Goal: Information Seeking & Learning: Learn about a topic

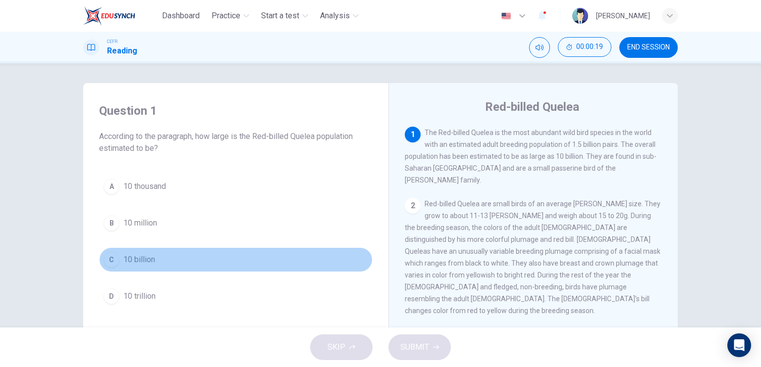
click at [150, 261] on span "10 billion" at bounding box center [139, 260] width 32 height 12
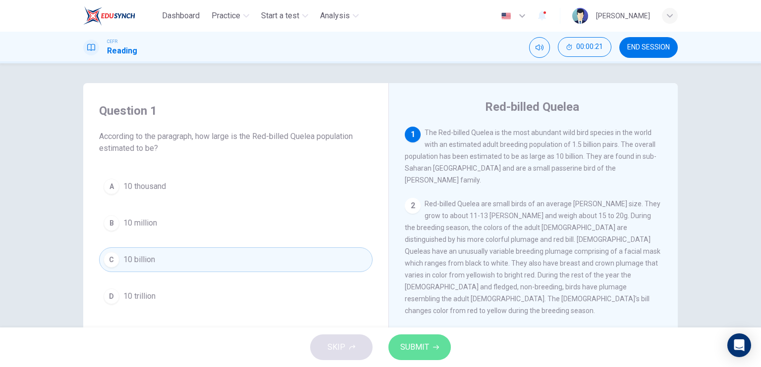
click at [406, 344] on span "SUBMIT" at bounding box center [414, 348] width 29 height 14
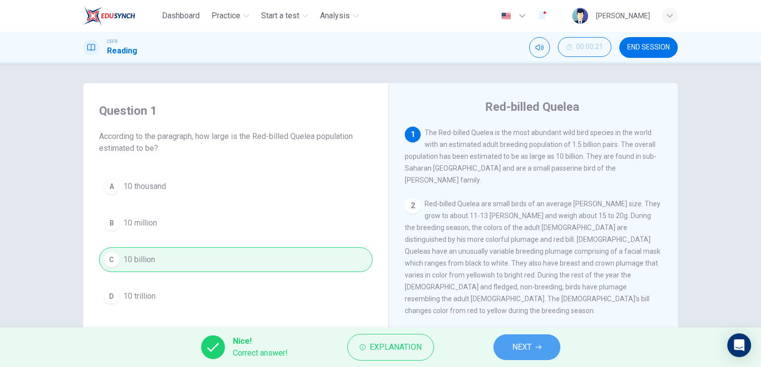
click at [506, 339] on button "NEXT" at bounding box center [526, 348] width 67 height 26
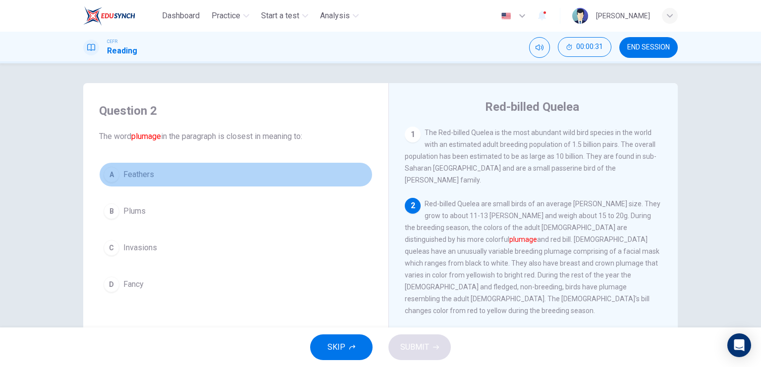
click at [146, 172] on span "Feathers" at bounding box center [138, 175] width 31 height 12
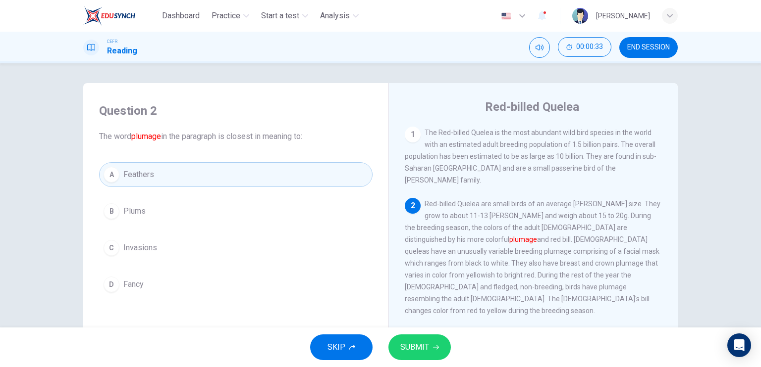
click at [418, 337] on button "SUBMIT" at bounding box center [419, 348] width 62 height 26
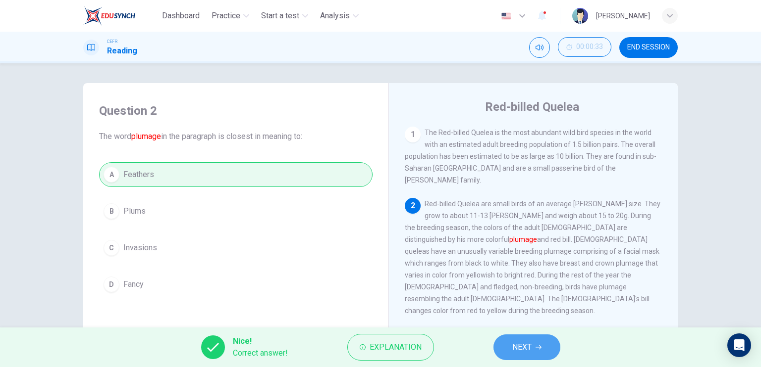
click at [508, 352] on button "NEXT" at bounding box center [526, 348] width 67 height 26
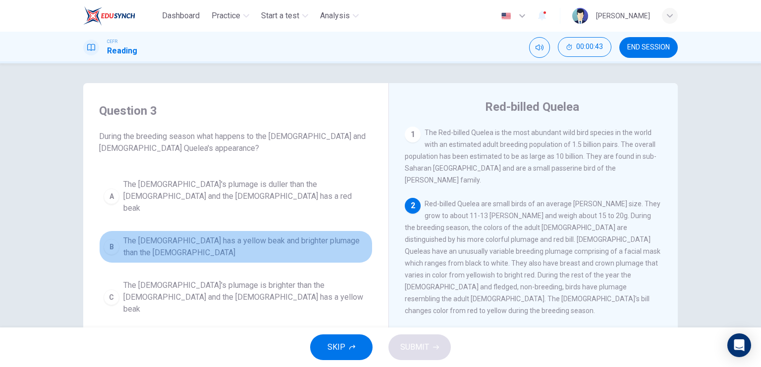
click at [318, 235] on span "The [DEMOGRAPHIC_DATA] has a yellow beak and brighter plumage than the [DEMOGRA…" at bounding box center [245, 247] width 245 height 24
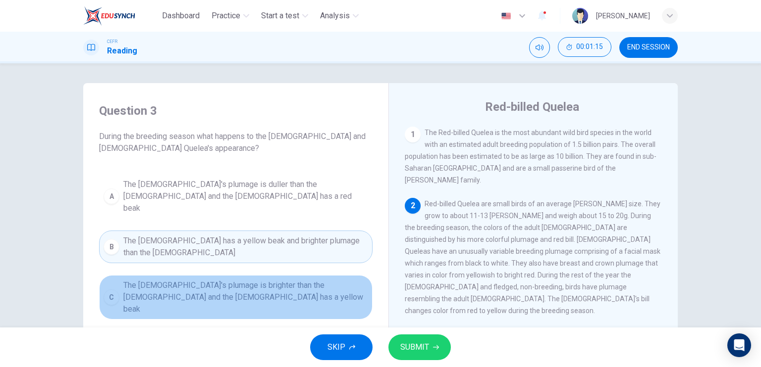
click at [271, 280] on span "The [DEMOGRAPHIC_DATA]'s plumage is brighter than the [DEMOGRAPHIC_DATA] and th…" at bounding box center [245, 298] width 245 height 36
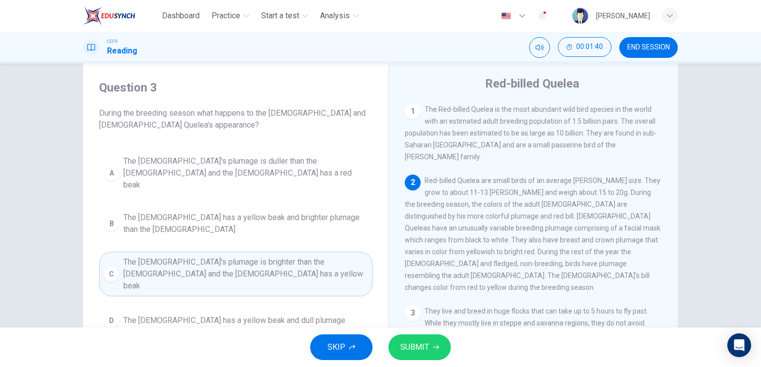
scroll to position [24, 0]
click at [424, 342] on span "SUBMIT" at bounding box center [414, 348] width 29 height 14
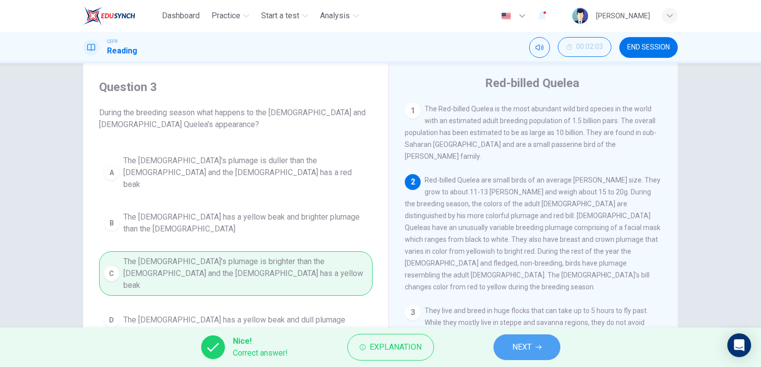
click at [533, 356] on button "NEXT" at bounding box center [526, 348] width 67 height 26
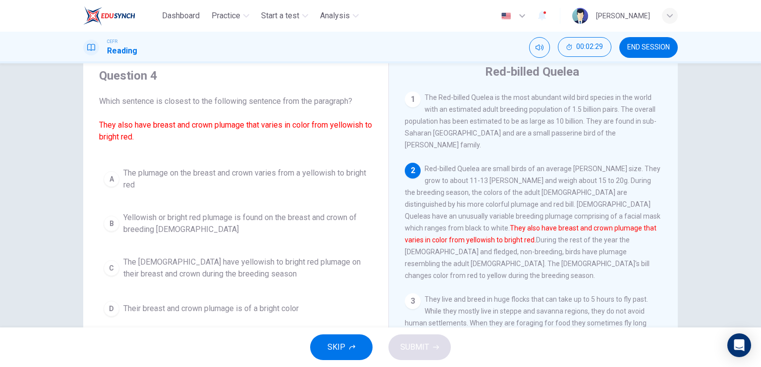
scroll to position [36, 0]
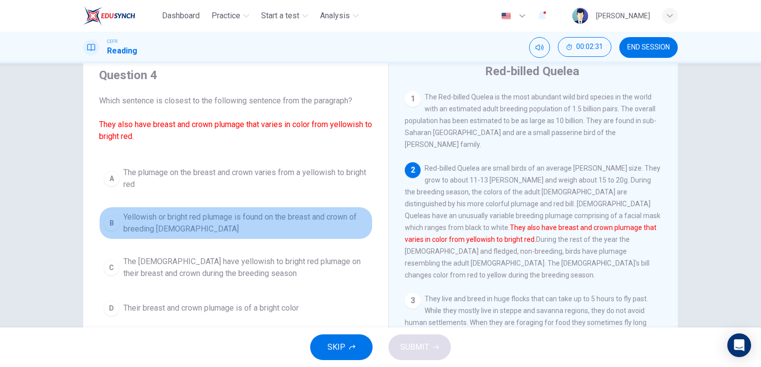
click at [279, 225] on span "Yellowish or bright red plumage is found on the breast and crown of breeding [D…" at bounding box center [245, 223] width 245 height 24
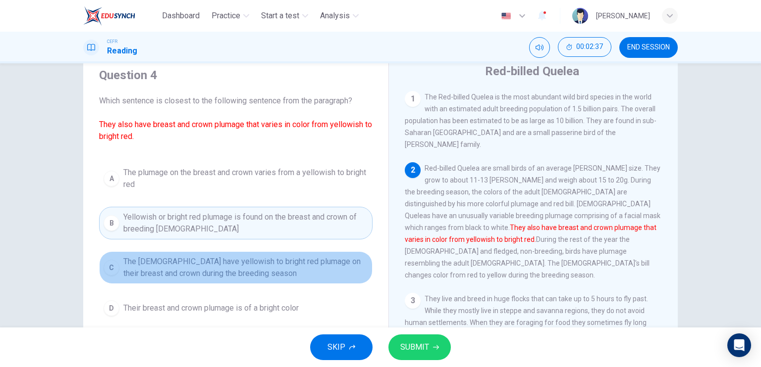
click at [279, 257] on span "The [DEMOGRAPHIC_DATA] have yellowish to bright red plumage on their breast and…" at bounding box center [245, 268] width 245 height 24
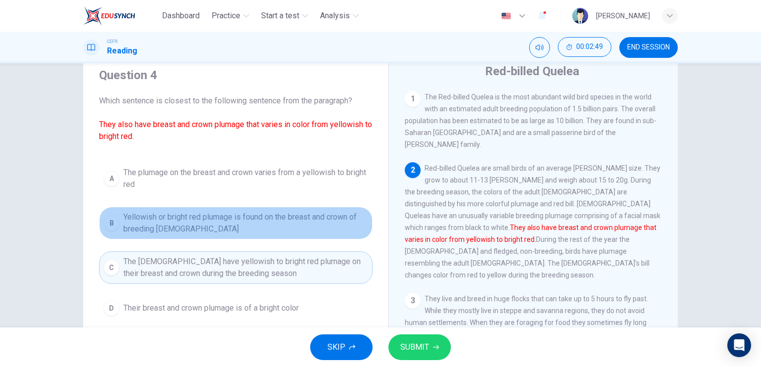
click at [336, 219] on span "Yellowish or bright red plumage is found on the breast and crown of breeding [D…" at bounding box center [245, 223] width 245 height 24
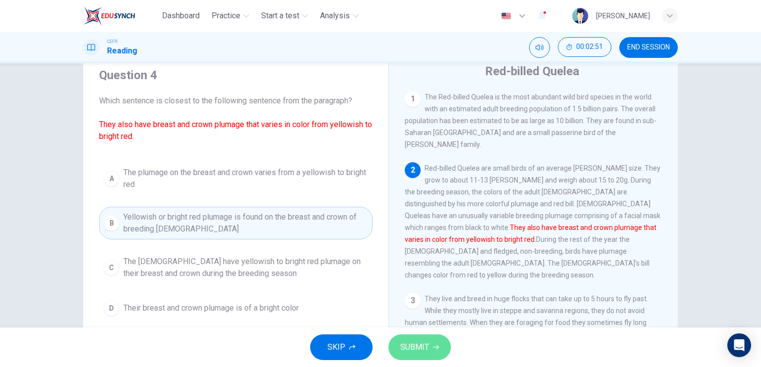
click at [425, 341] on span "SUBMIT" at bounding box center [414, 348] width 29 height 14
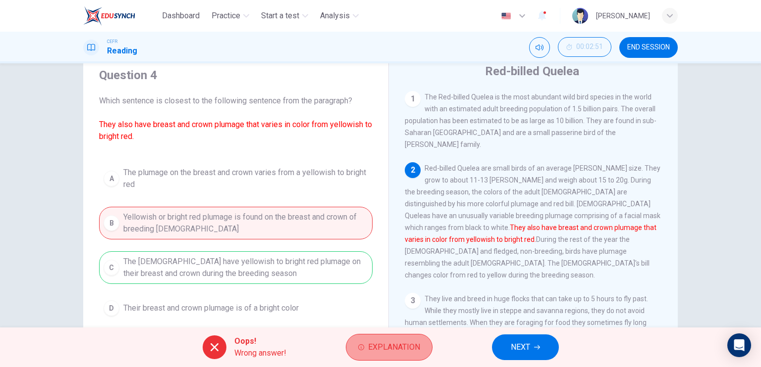
click at [397, 342] on span "Explanation" at bounding box center [394, 348] width 52 height 14
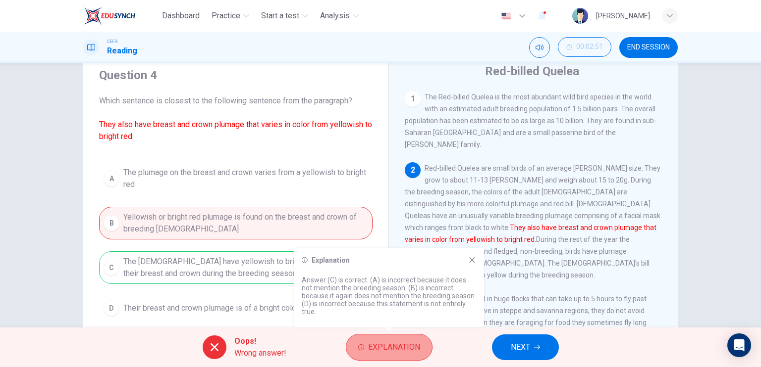
click at [397, 342] on span "Explanation" at bounding box center [394, 348] width 52 height 14
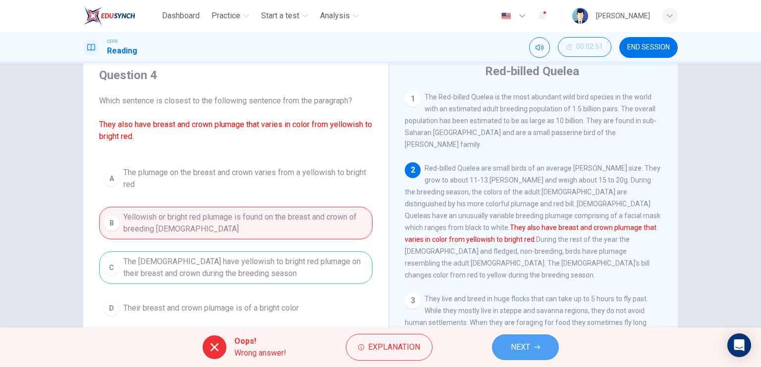
click at [508, 352] on button "NEXT" at bounding box center [525, 348] width 67 height 26
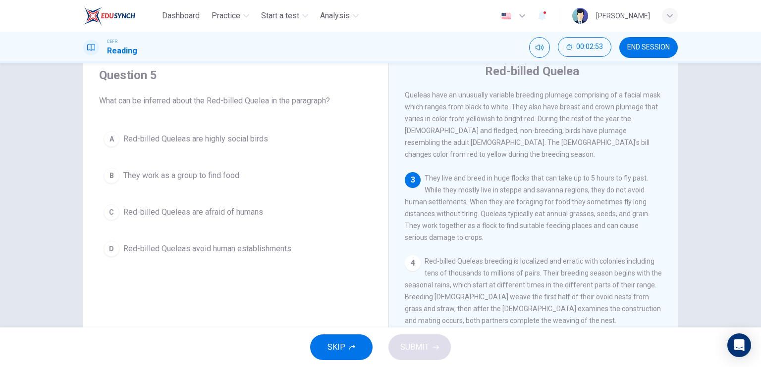
scroll to position [121, 0]
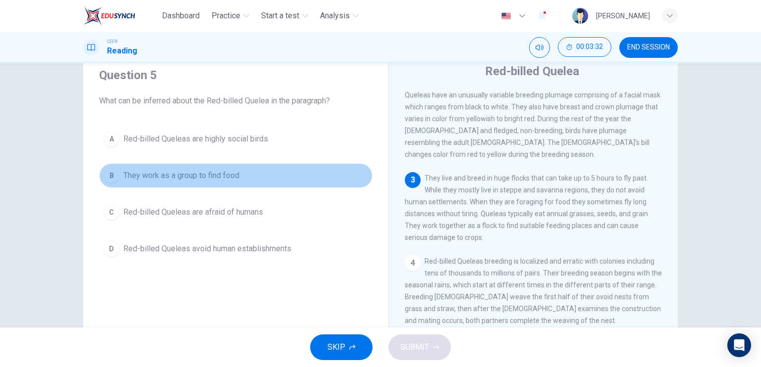
click at [224, 172] on span "They work as a group to find food" at bounding box center [181, 176] width 116 height 12
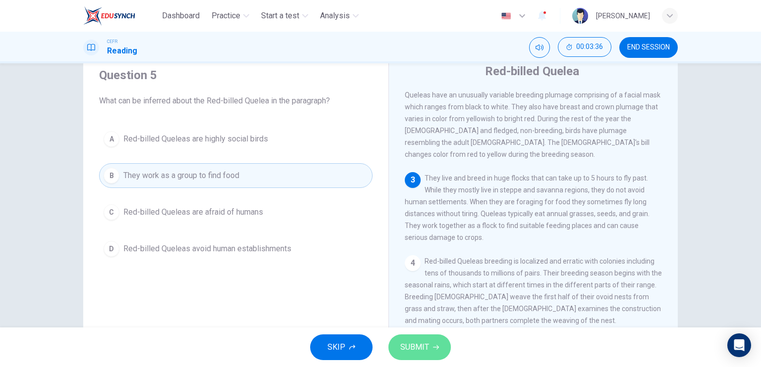
click at [418, 341] on span "SUBMIT" at bounding box center [414, 348] width 29 height 14
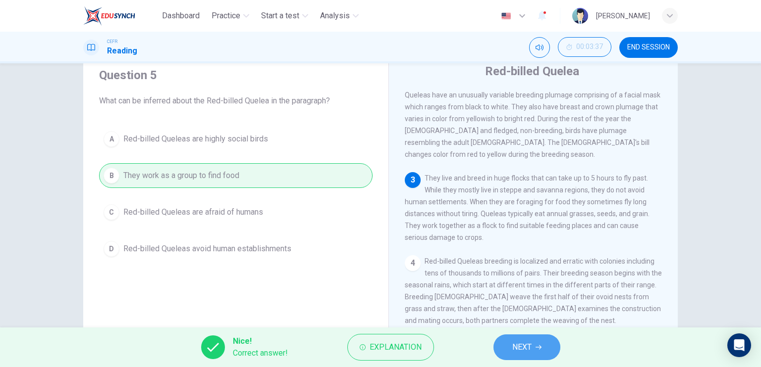
click at [517, 338] on button "NEXT" at bounding box center [526, 348] width 67 height 26
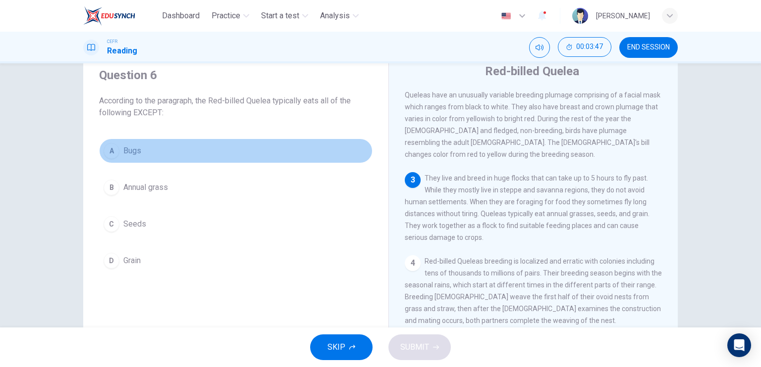
click at [137, 148] on span "Bugs" at bounding box center [132, 151] width 18 height 12
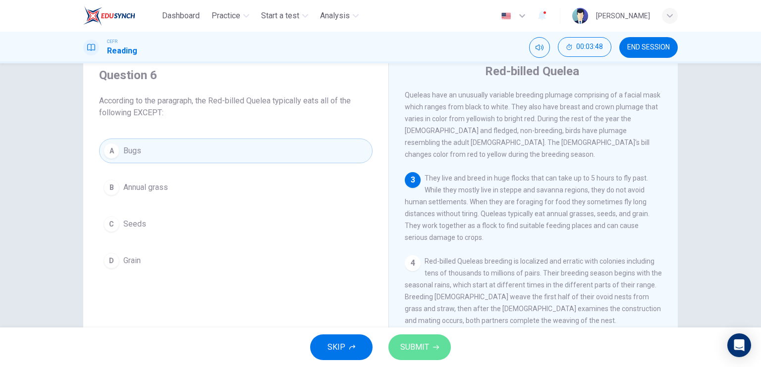
click at [410, 337] on button "SUBMIT" at bounding box center [419, 348] width 62 height 26
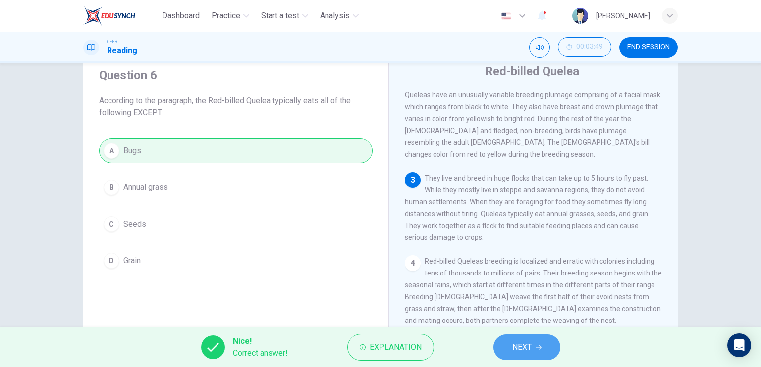
click at [511, 357] on button "NEXT" at bounding box center [526, 348] width 67 height 26
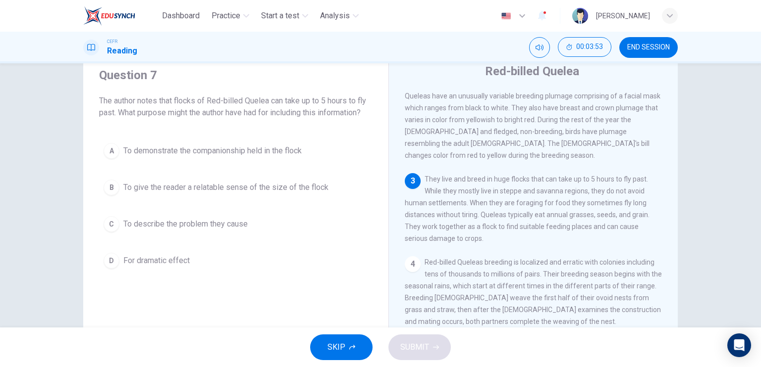
scroll to position [119, 0]
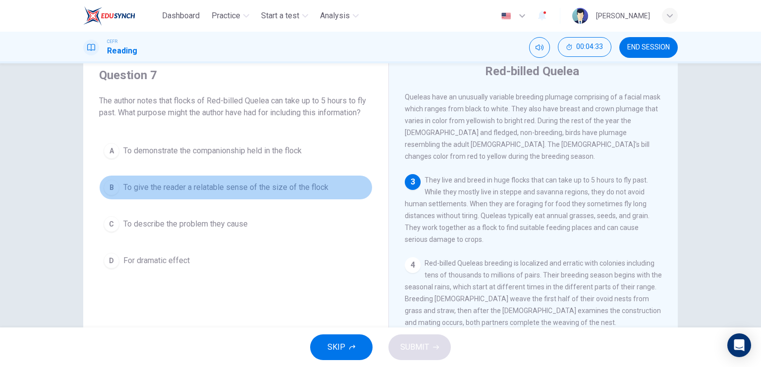
click at [277, 178] on button "B To give the reader a relatable sense of the size of the flock" at bounding box center [235, 187] width 273 height 25
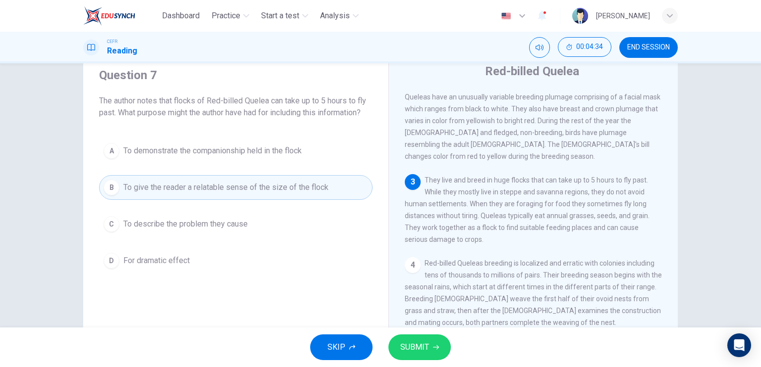
click at [407, 342] on span "SUBMIT" at bounding box center [414, 348] width 29 height 14
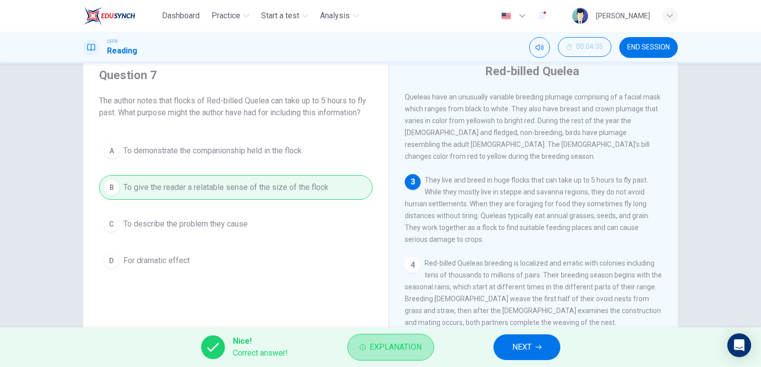
click at [407, 342] on span "Explanation" at bounding box center [395, 348] width 52 height 14
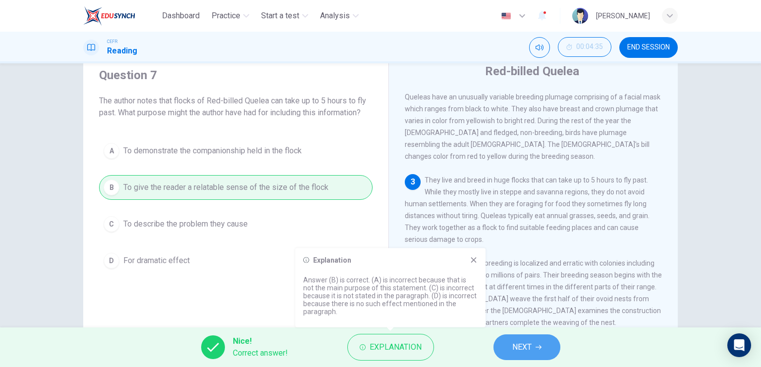
click at [517, 342] on span "NEXT" at bounding box center [521, 348] width 19 height 14
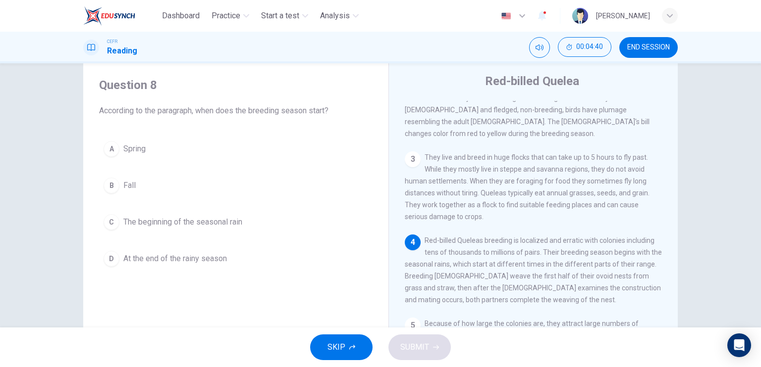
scroll to position [57, 0]
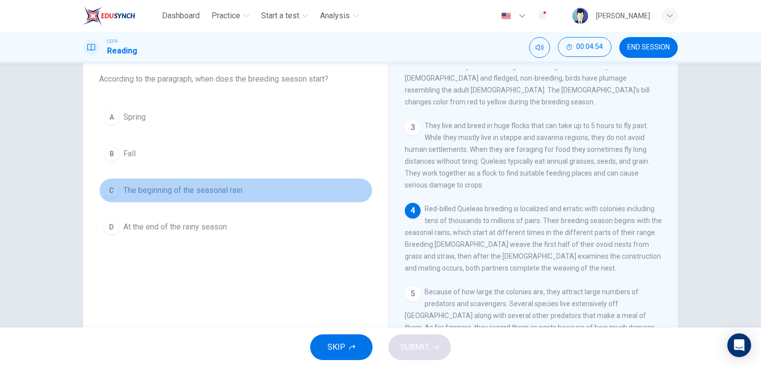
click at [265, 187] on button "C The beginning of the seasonal rain" at bounding box center [235, 190] width 273 height 25
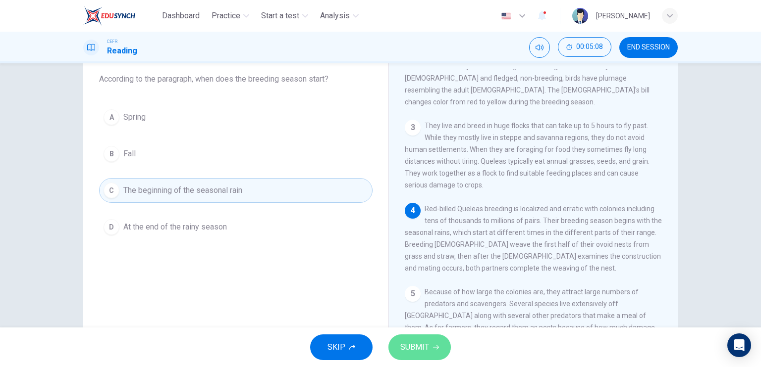
click at [405, 341] on span "SUBMIT" at bounding box center [414, 348] width 29 height 14
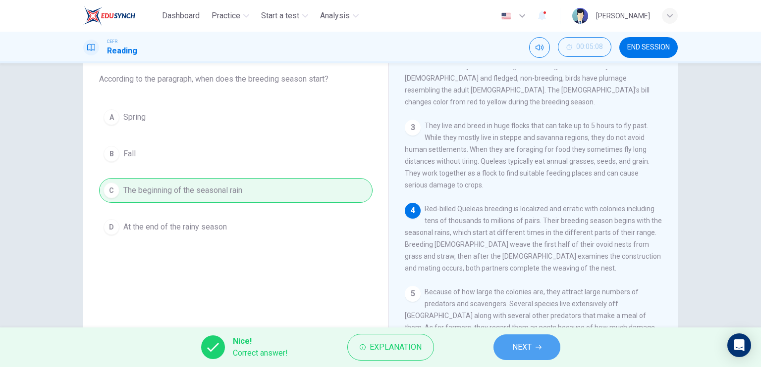
click at [517, 351] on span "NEXT" at bounding box center [521, 348] width 19 height 14
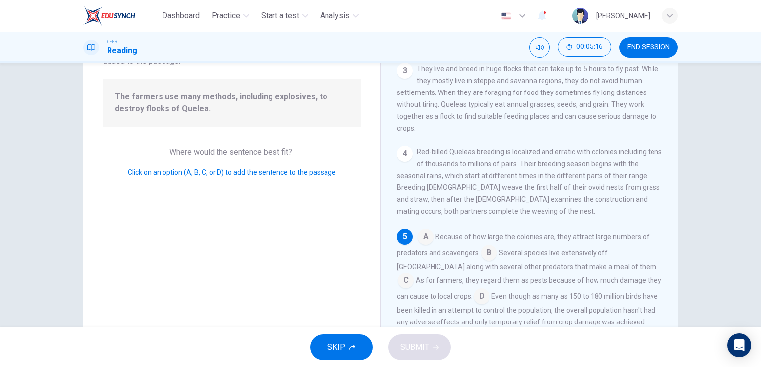
scroll to position [85, 0]
click at [473, 290] on input at bounding box center [481, 298] width 16 height 16
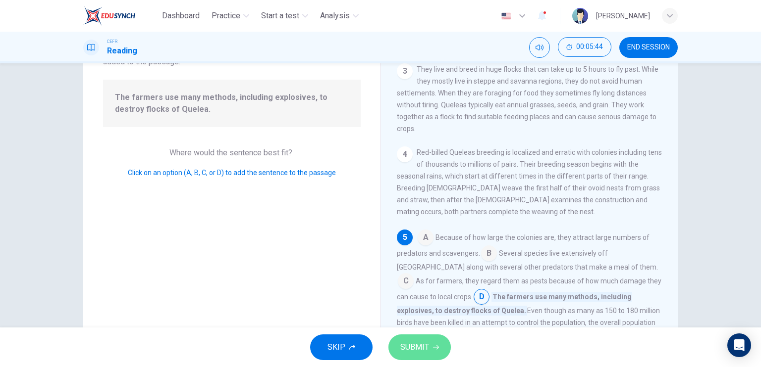
click at [425, 350] on span "SUBMIT" at bounding box center [414, 348] width 29 height 14
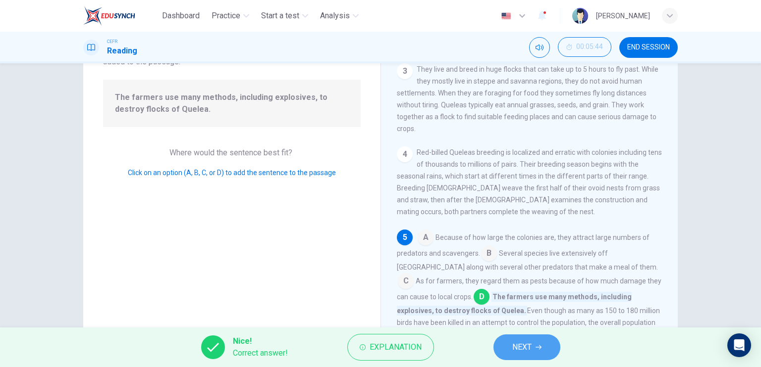
click at [502, 342] on button "NEXT" at bounding box center [526, 348] width 67 height 26
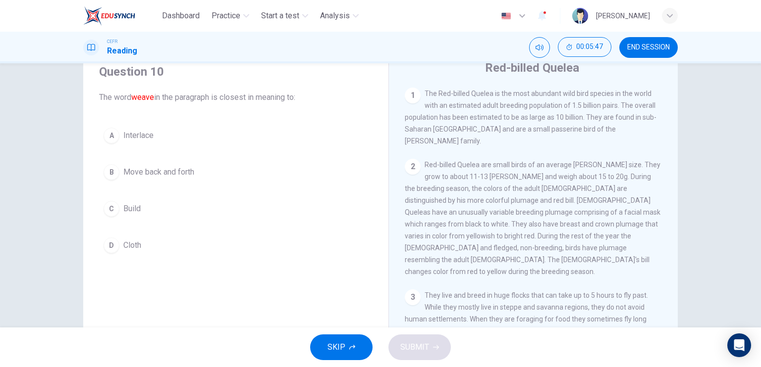
scroll to position [152, 0]
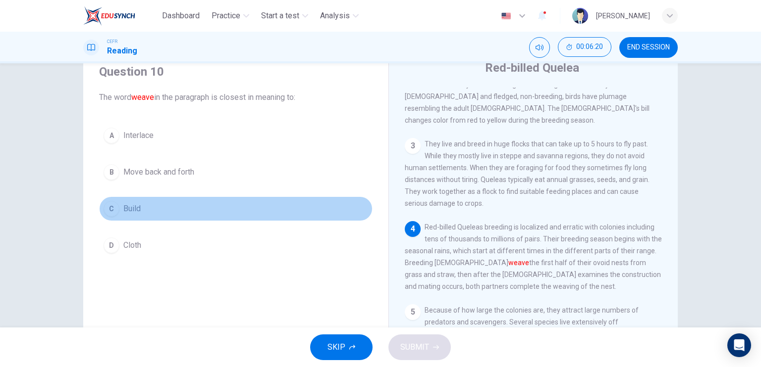
click at [155, 201] on button "C Build" at bounding box center [235, 209] width 273 height 25
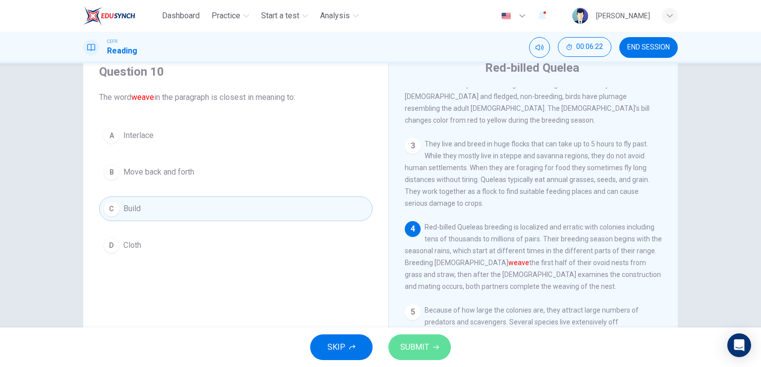
click at [410, 342] on span "SUBMIT" at bounding box center [414, 348] width 29 height 14
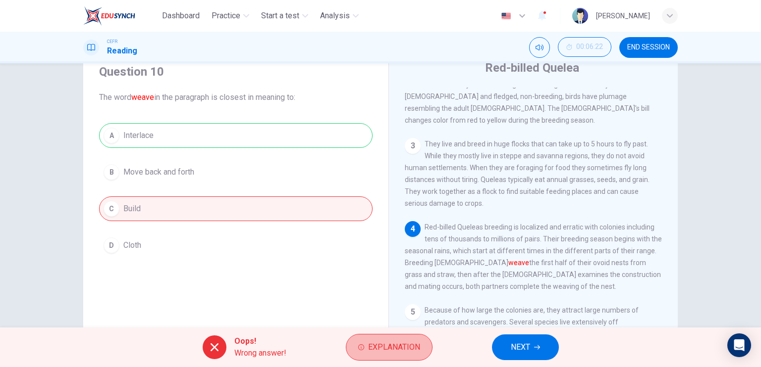
click at [410, 342] on span "Explanation" at bounding box center [394, 348] width 52 height 14
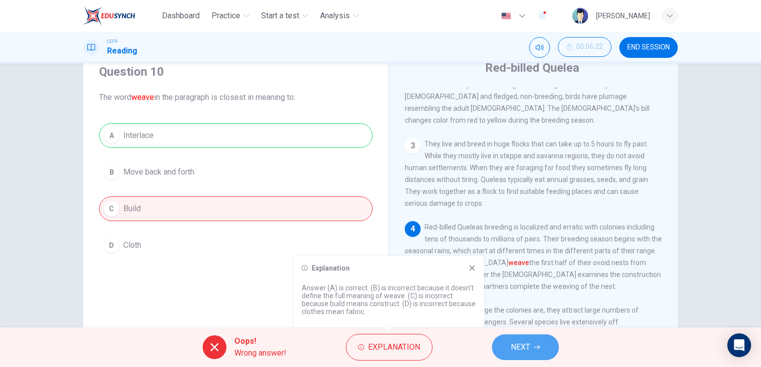
click at [531, 348] on button "NEXT" at bounding box center [525, 348] width 67 height 26
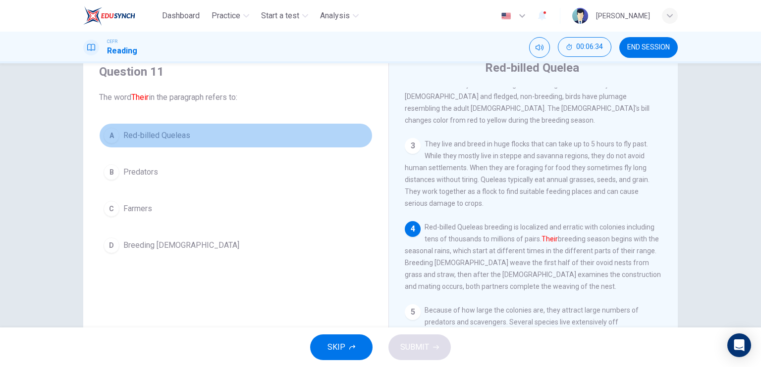
click at [169, 143] on button "A Red-billed Queleas" at bounding box center [235, 135] width 273 height 25
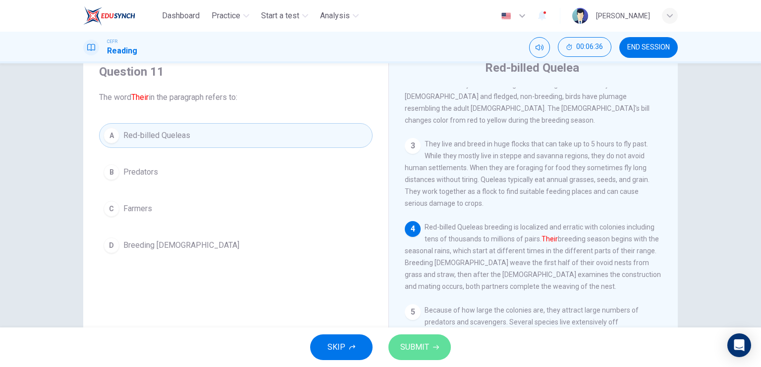
click at [413, 346] on span "SUBMIT" at bounding box center [414, 348] width 29 height 14
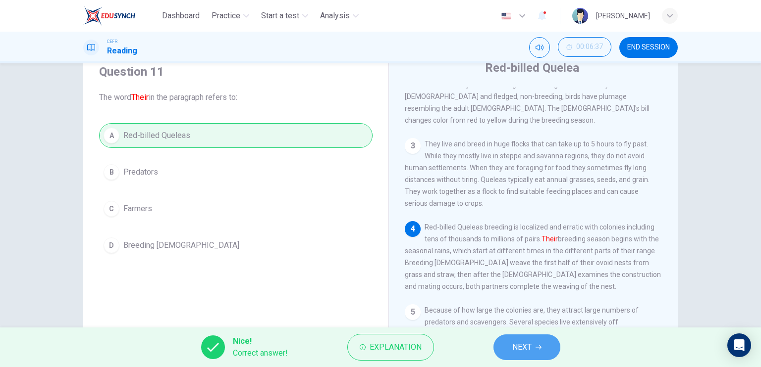
click at [527, 340] on button "NEXT" at bounding box center [526, 348] width 67 height 26
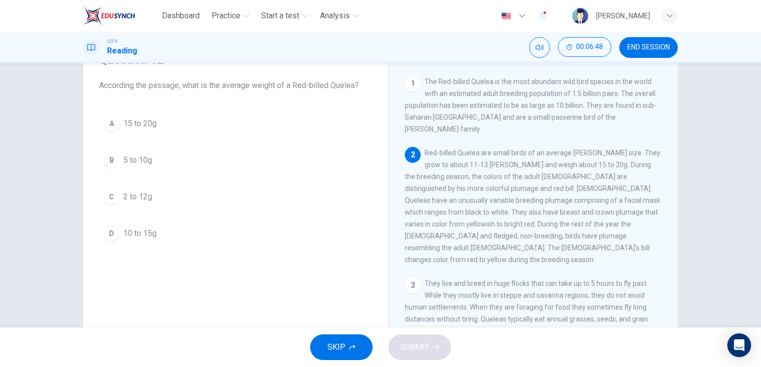
scroll to position [12, 0]
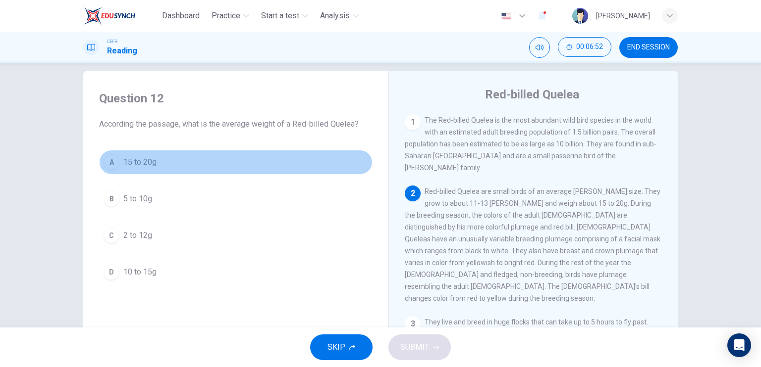
click at [134, 159] on span "15 to 20g" at bounding box center [139, 162] width 33 height 12
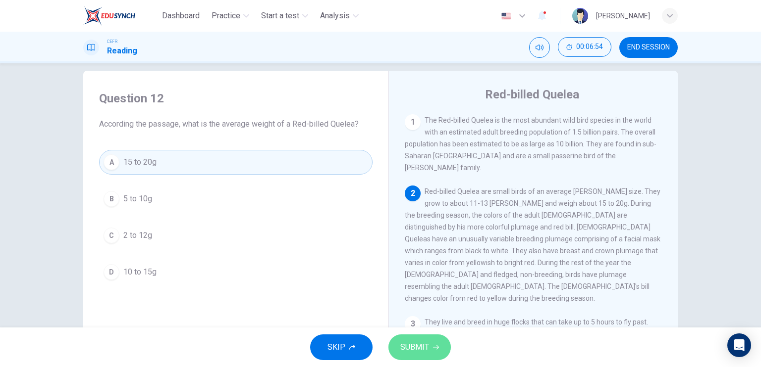
click at [427, 352] on span "SUBMIT" at bounding box center [414, 348] width 29 height 14
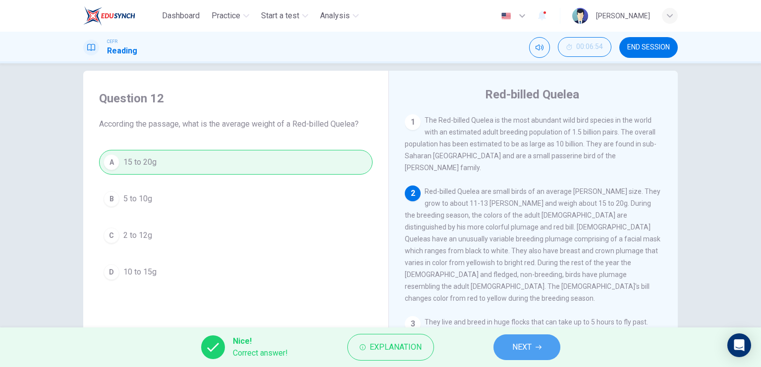
click at [516, 352] on span "NEXT" at bounding box center [521, 348] width 19 height 14
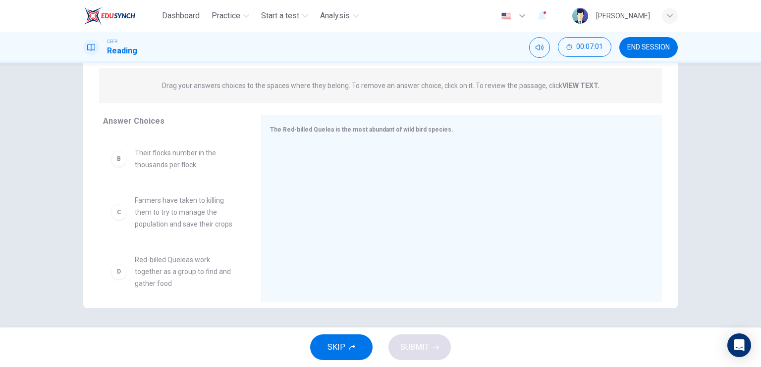
scroll to position [56, 0]
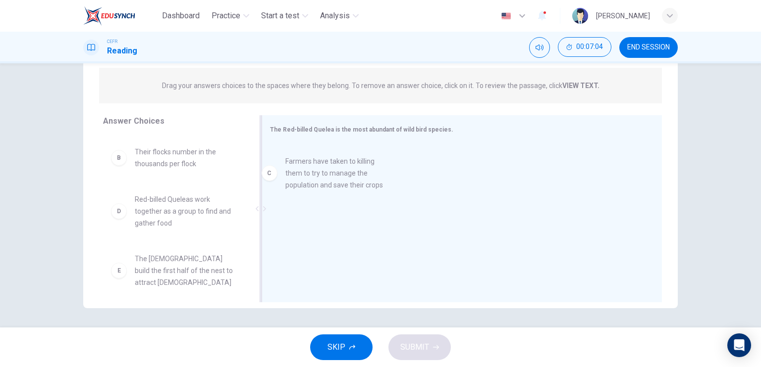
drag, startPoint x: 169, startPoint y: 219, endPoint x: 352, endPoint y: 182, distance: 186.5
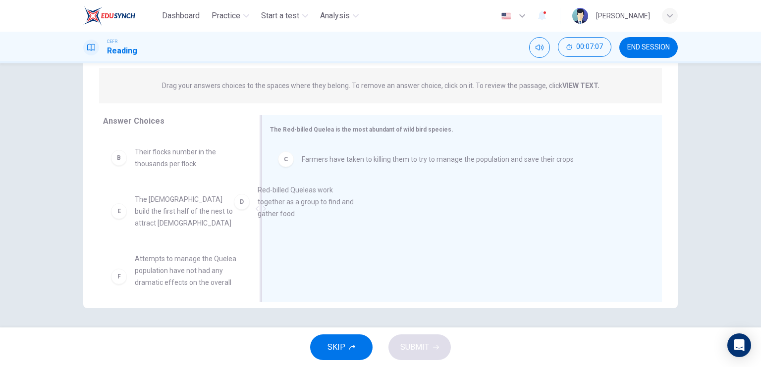
drag, startPoint x: 178, startPoint y: 213, endPoint x: 325, endPoint y: 202, distance: 148.0
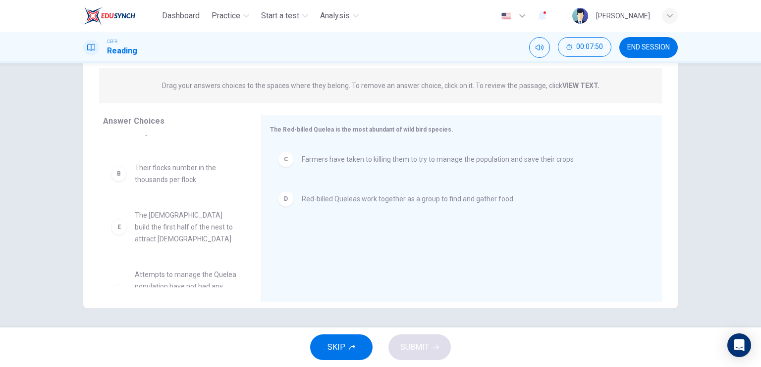
scroll to position [40, 0]
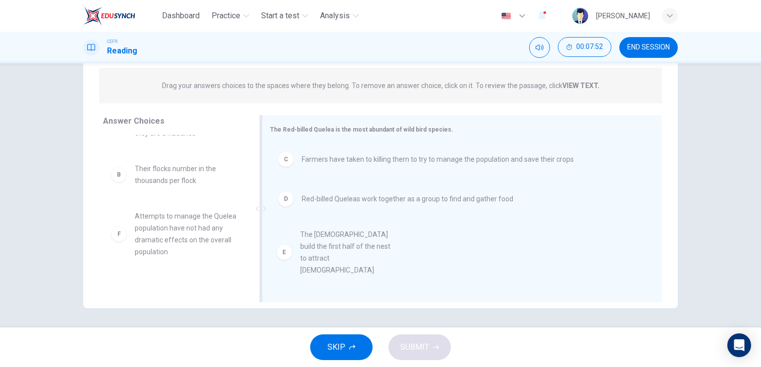
drag, startPoint x: 167, startPoint y: 213, endPoint x: 338, endPoint y: 233, distance: 172.0
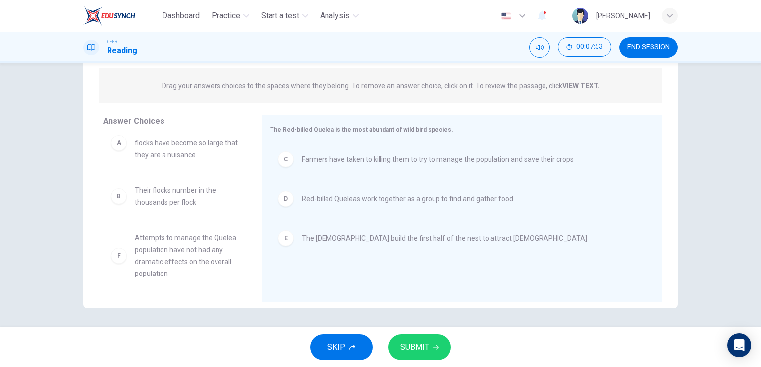
scroll to position [0, 0]
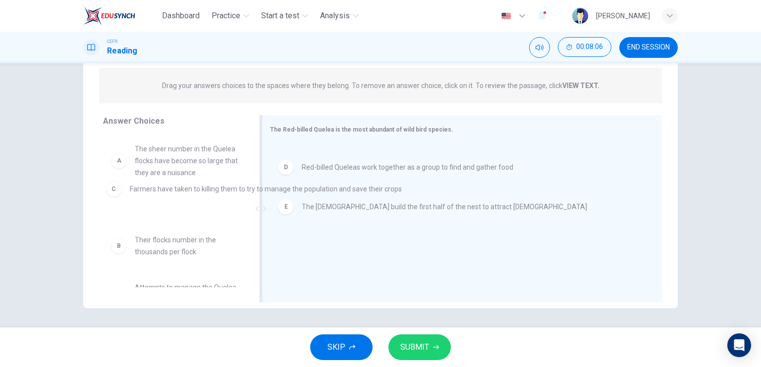
drag, startPoint x: 376, startPoint y: 168, endPoint x: 198, endPoint y: 202, distance: 181.3
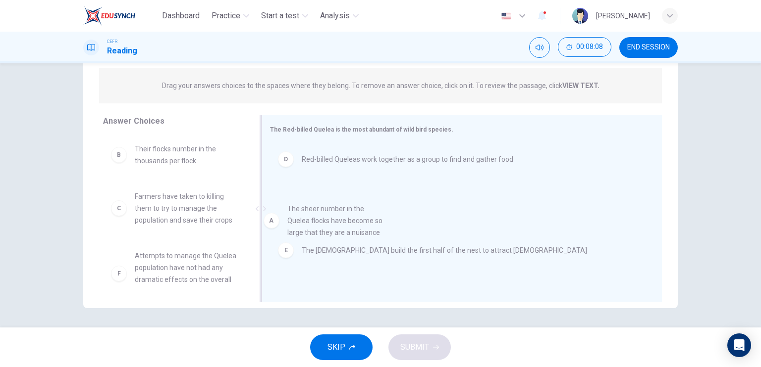
drag, startPoint x: 167, startPoint y: 166, endPoint x: 334, endPoint y: 231, distance: 179.1
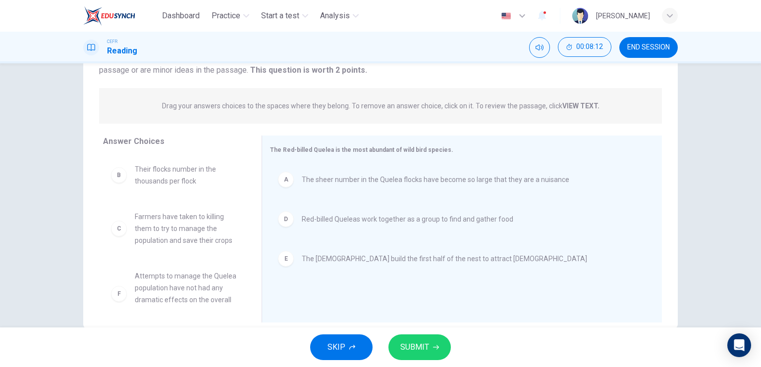
scroll to position [98, 0]
click at [427, 345] on span "SUBMIT" at bounding box center [414, 348] width 29 height 14
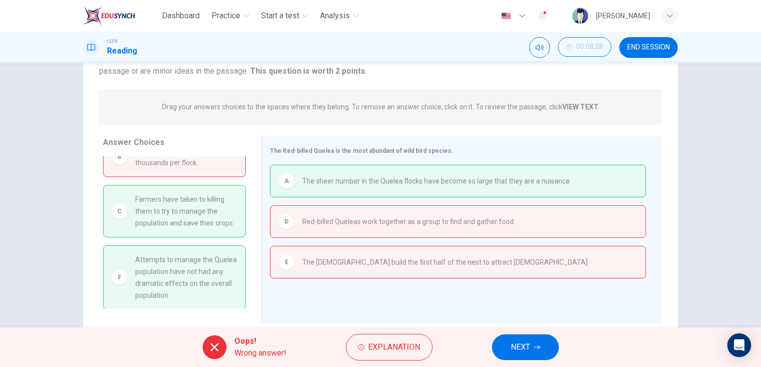
scroll to position [20, 0]
click at [646, 50] on span "END SESSION" at bounding box center [648, 48] width 43 height 8
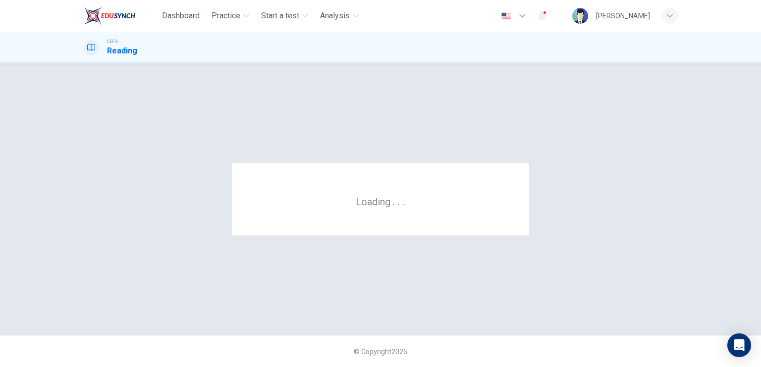
scroll to position [0, 0]
